Goal: Task Accomplishment & Management: Manage account settings

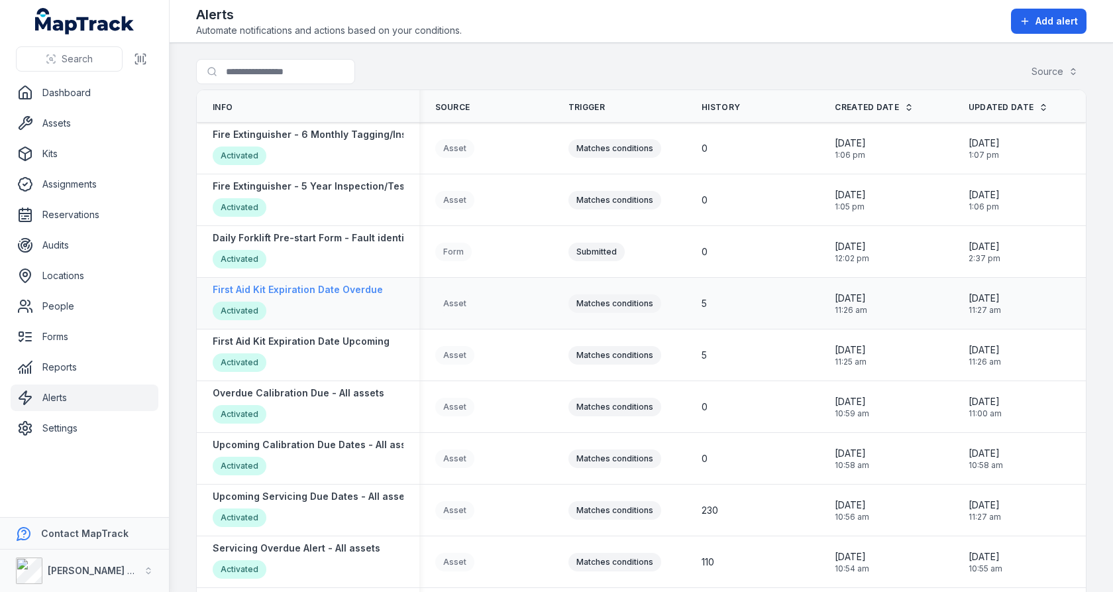
click at [316, 283] on strong "First Aid Kit Expiration Date Overdue" at bounding box center [298, 289] width 170 height 13
click at [315, 338] on strong "First Aid Kit Expiration Date Upcoming" at bounding box center [301, 341] width 177 height 13
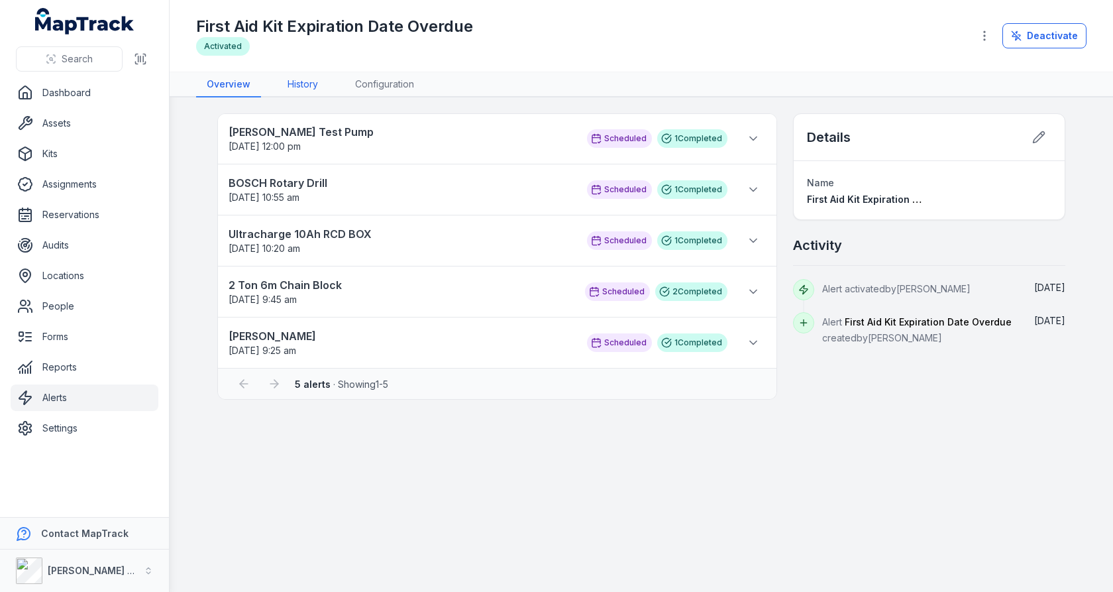
click at [312, 81] on link "History" at bounding box center [303, 84] width 52 height 25
click at [391, 81] on link "Configuration" at bounding box center [384, 84] width 80 height 25
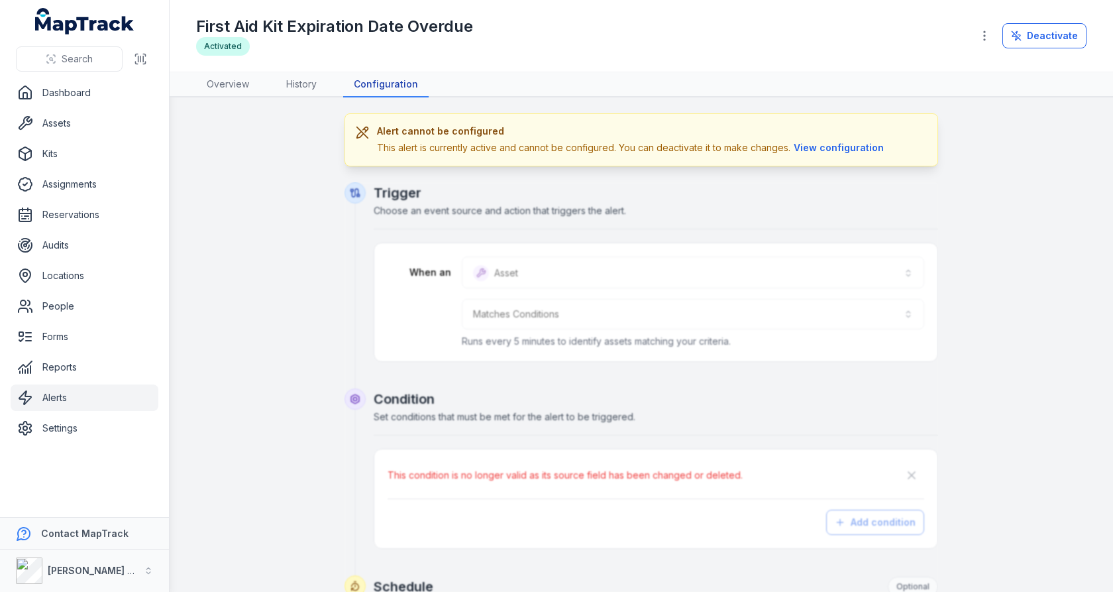
scroll to position [47, 0]
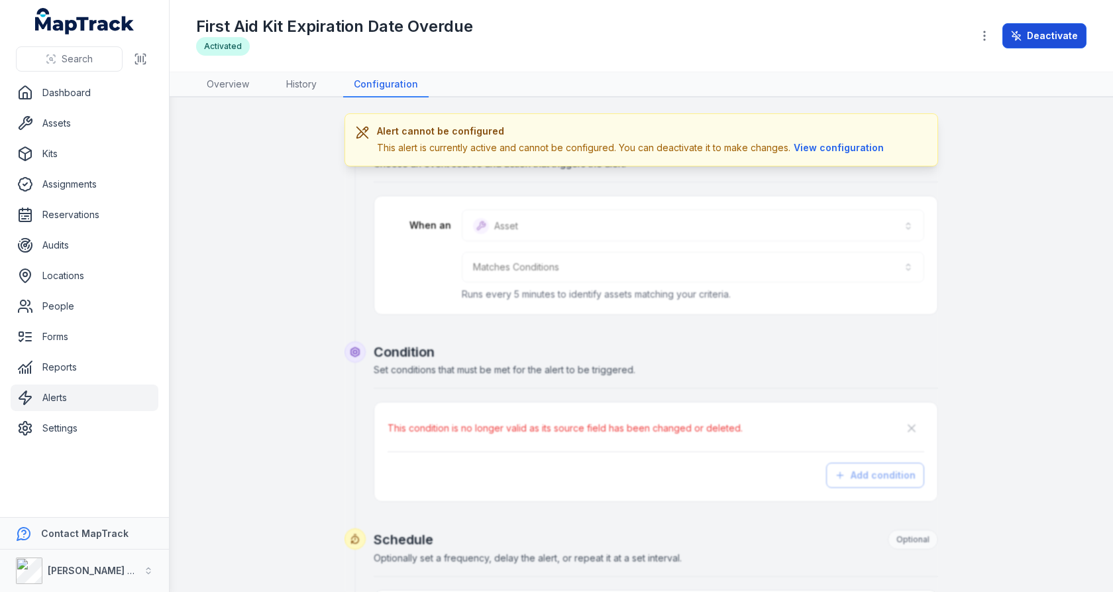
click at [1040, 29] on button "Deactivate" at bounding box center [1044, 35] width 84 height 25
